Goal: Information Seeking & Learning: Learn about a topic

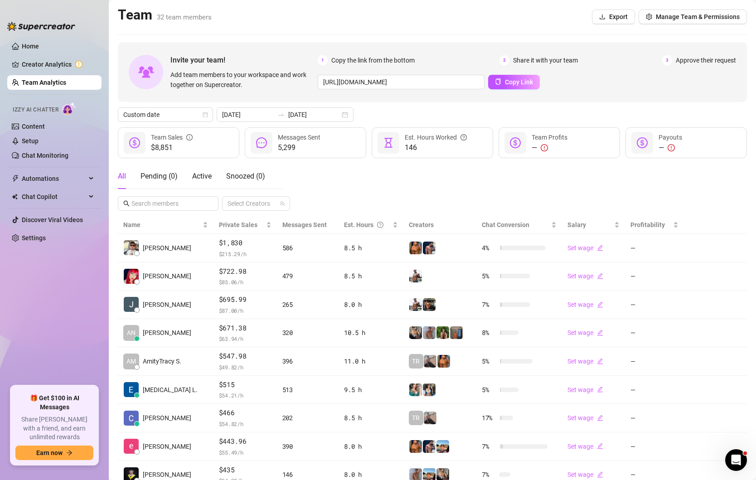
scroll to position [87, 0]
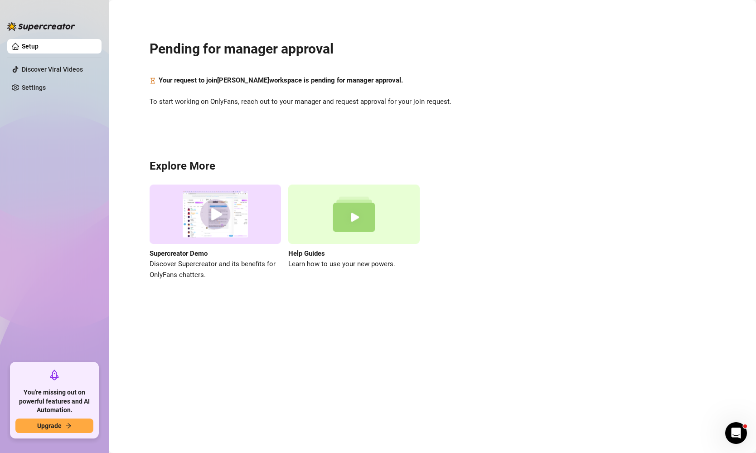
click at [28, 207] on ul "Setup Discover Viral Videos Settings" at bounding box center [54, 197] width 94 height 324
click at [80, 244] on ul "Setup Discover Viral Videos Settings" at bounding box center [54, 197] width 94 height 324
drag, startPoint x: 161, startPoint y: 80, endPoint x: 271, endPoint y: 84, distance: 110.6
click at [271, 84] on strong "Your request to join Benedict Perez workspace is pending for manager approval." at bounding box center [281, 80] width 244 height 8
click at [238, 105] on span "To start working on OnlyFans, reach out to your manager and request approval fo…" at bounding box center [433, 102] width 566 height 11
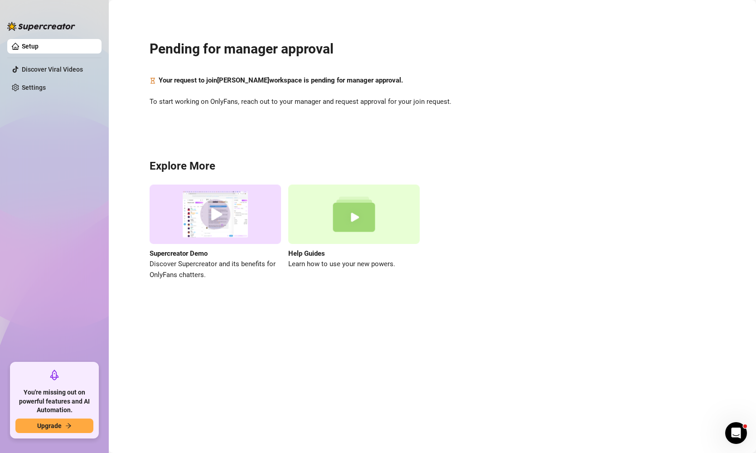
click at [210, 101] on span "To start working on OnlyFans, reach out to your manager and request approval fo…" at bounding box center [433, 102] width 566 height 11
click at [551, 160] on h3 "Explore More" at bounding box center [433, 166] width 566 height 15
click at [433, 168] on h3 "Explore More" at bounding box center [433, 166] width 566 height 15
click at [41, 91] on link "Settings" at bounding box center [34, 87] width 24 height 7
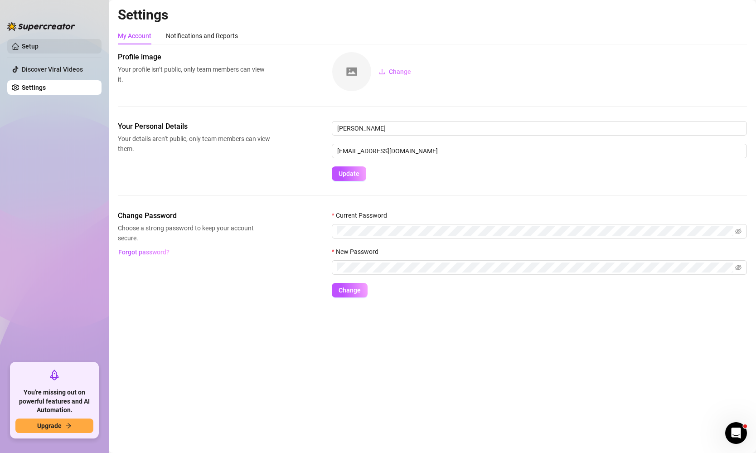
click at [24, 45] on link "Setup" at bounding box center [30, 46] width 17 height 7
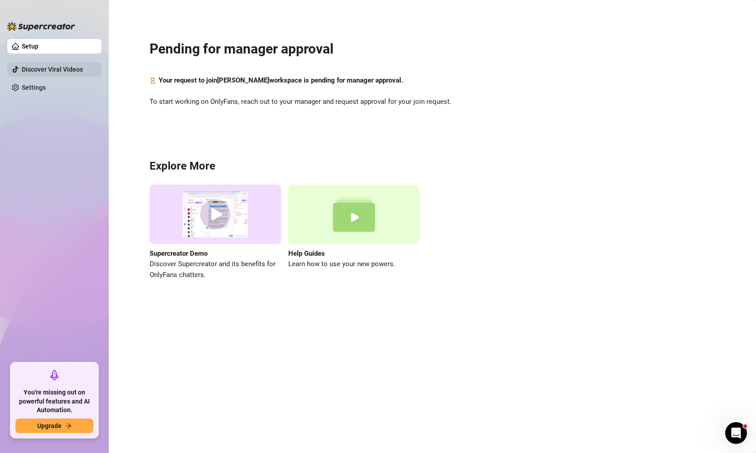
click at [28, 67] on link "Discover Viral Videos" at bounding box center [52, 69] width 61 height 7
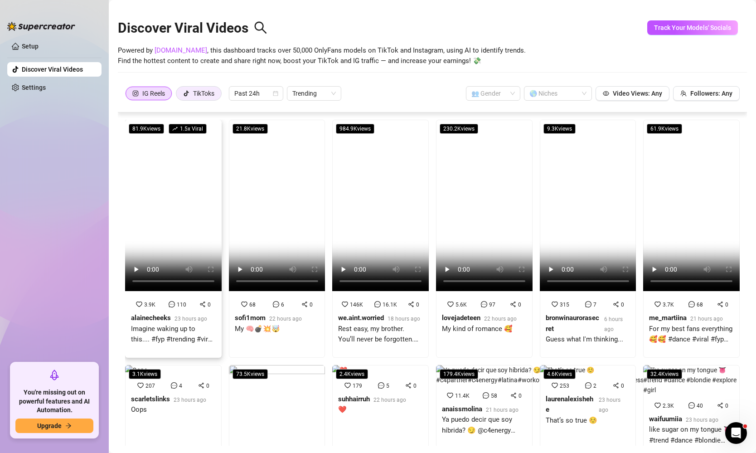
click at [210, 89] on div "TikToks" at bounding box center [203, 94] width 21 height 14
click at [179, 96] on input "TikToks" at bounding box center [179, 96] width 0 height 0
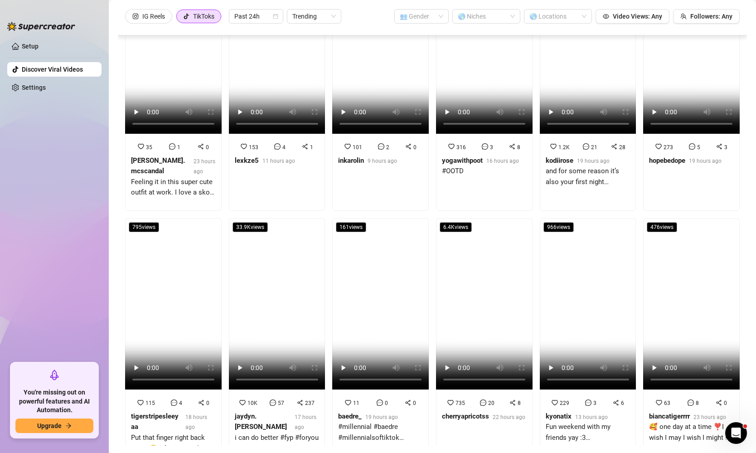
scroll to position [1244, 0]
